Goal: Information Seeking & Learning: Check status

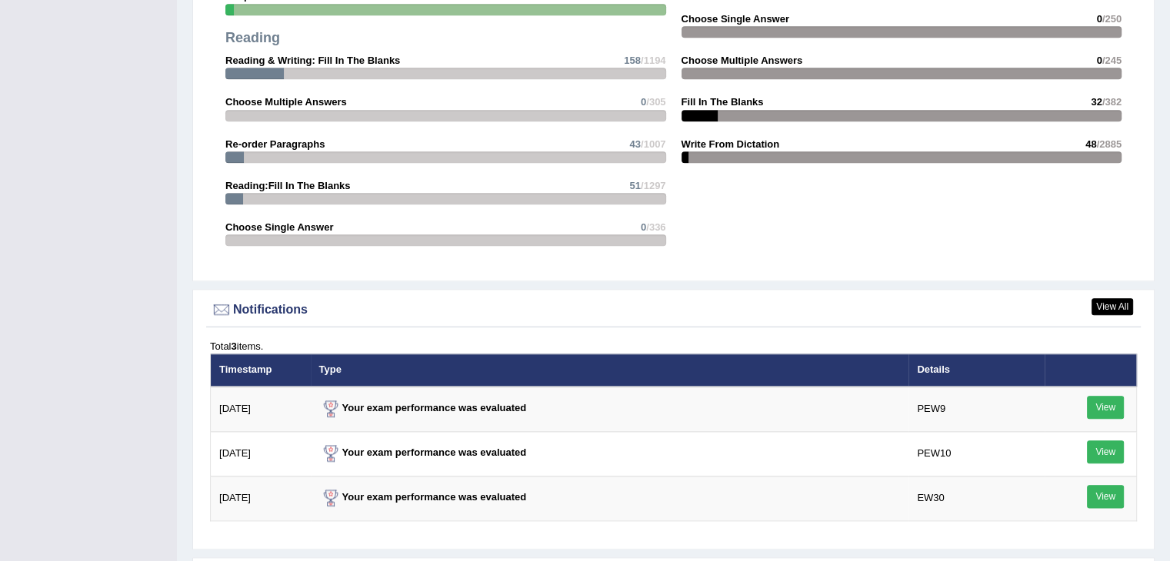
scroll to position [2000, 0]
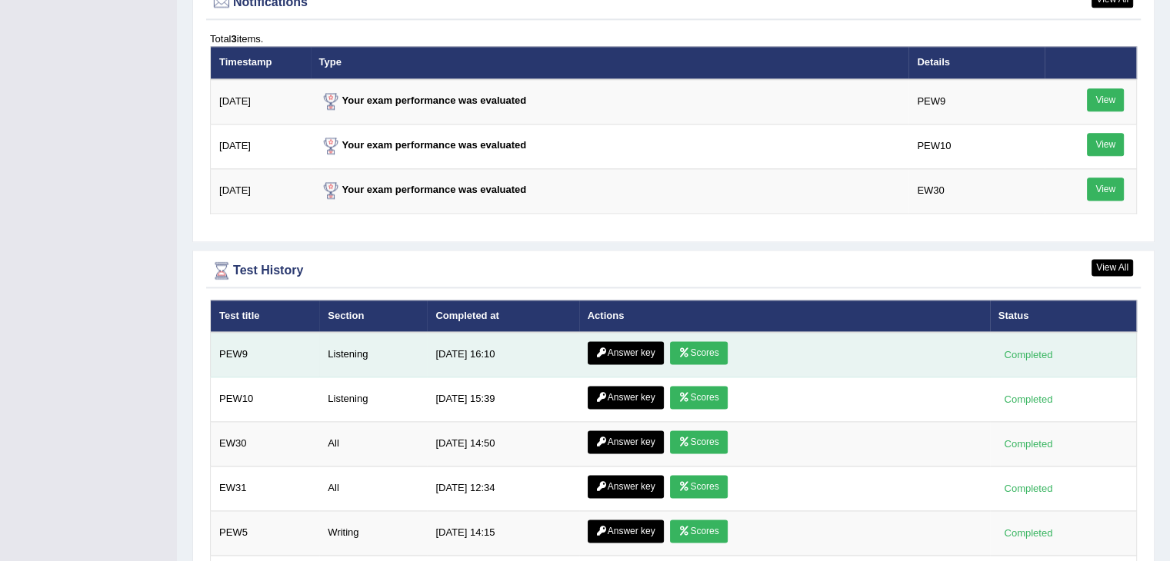
click at [637, 344] on link "Answer key" at bounding box center [626, 352] width 76 height 23
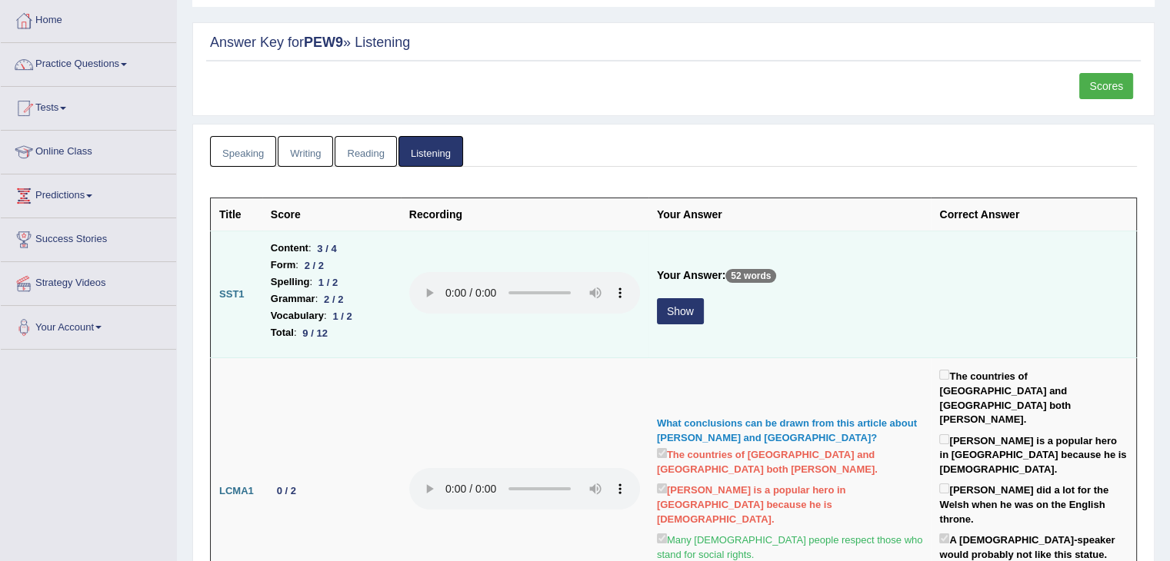
click at [667, 312] on button "Show" at bounding box center [680, 311] width 47 height 26
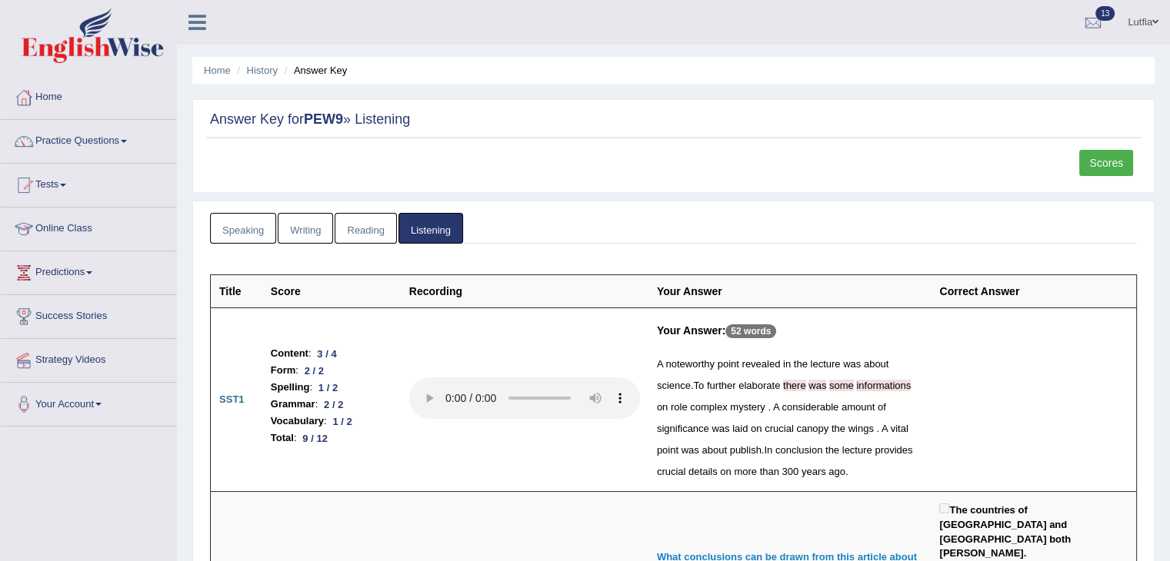
click at [255, 232] on link "Speaking" at bounding box center [243, 229] width 66 height 32
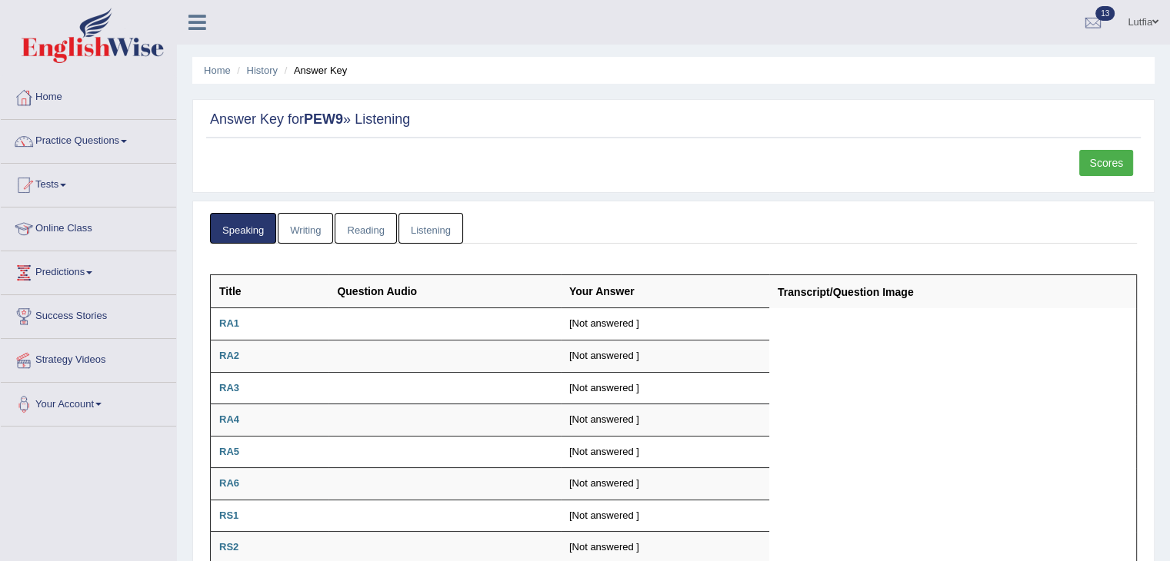
click at [300, 228] on link "Writing" at bounding box center [305, 229] width 55 height 32
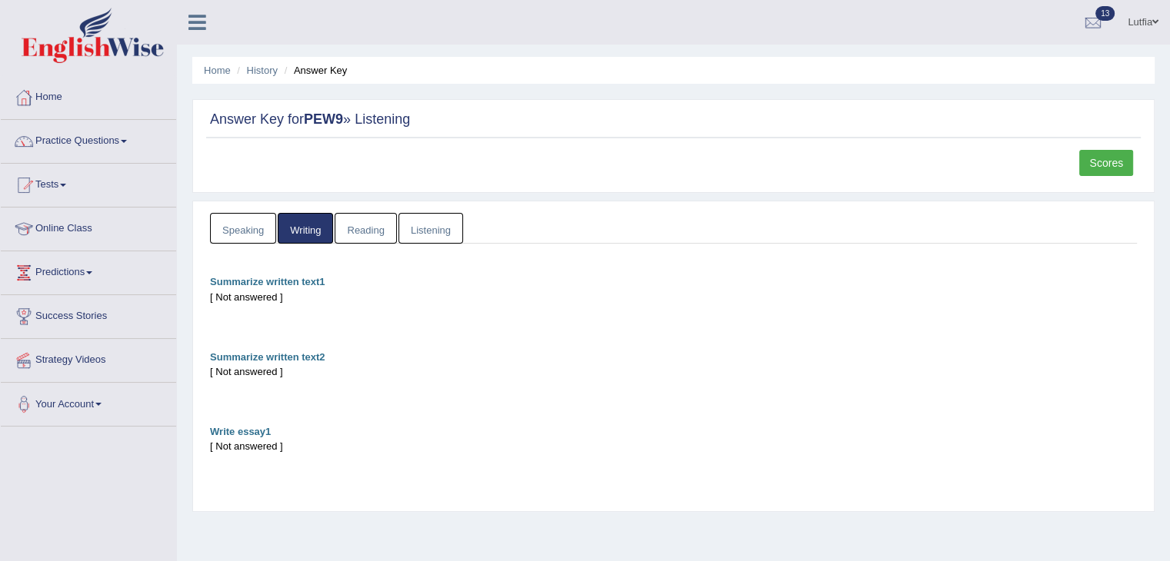
click at [367, 229] on link "Reading" at bounding box center [366, 229] width 62 height 32
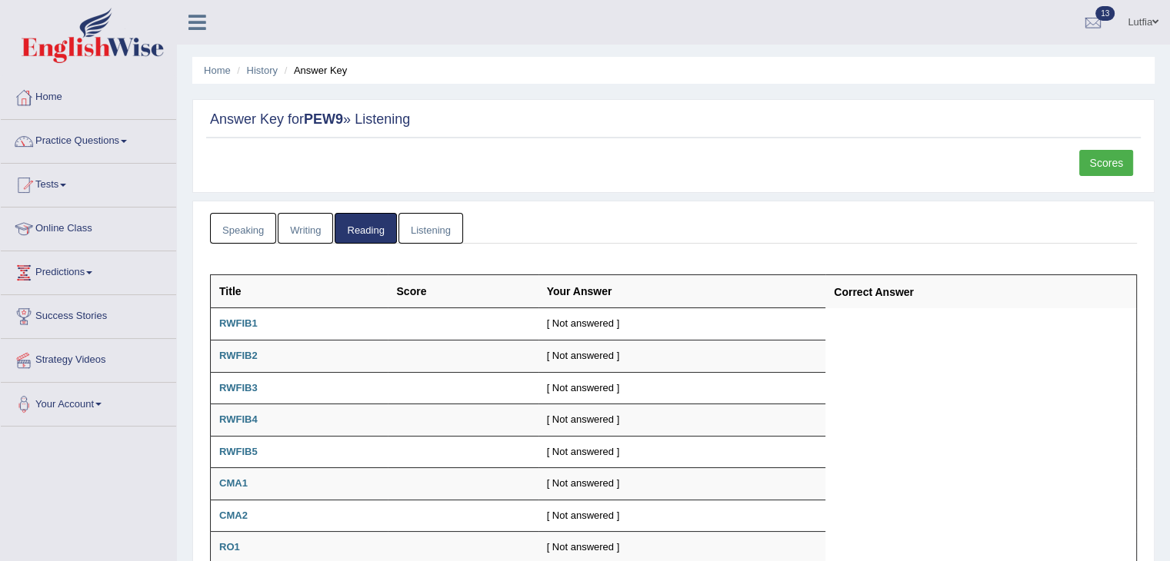
click at [420, 234] on link "Listening" at bounding box center [430, 229] width 65 height 32
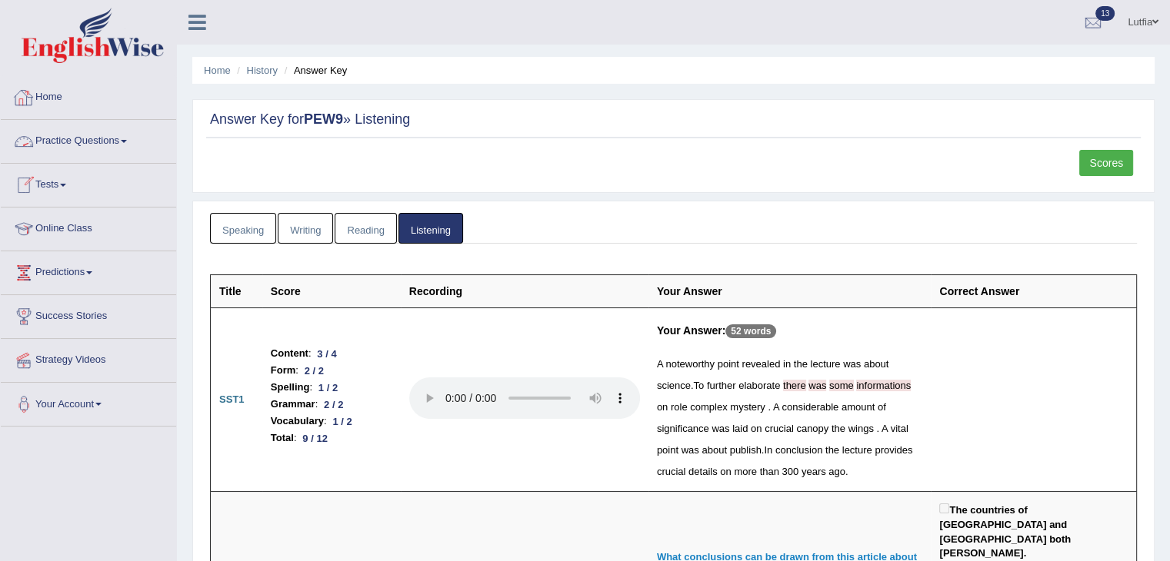
click at [27, 95] on div at bounding box center [23, 97] width 23 height 23
